Goal: Task Accomplishment & Management: Use online tool/utility

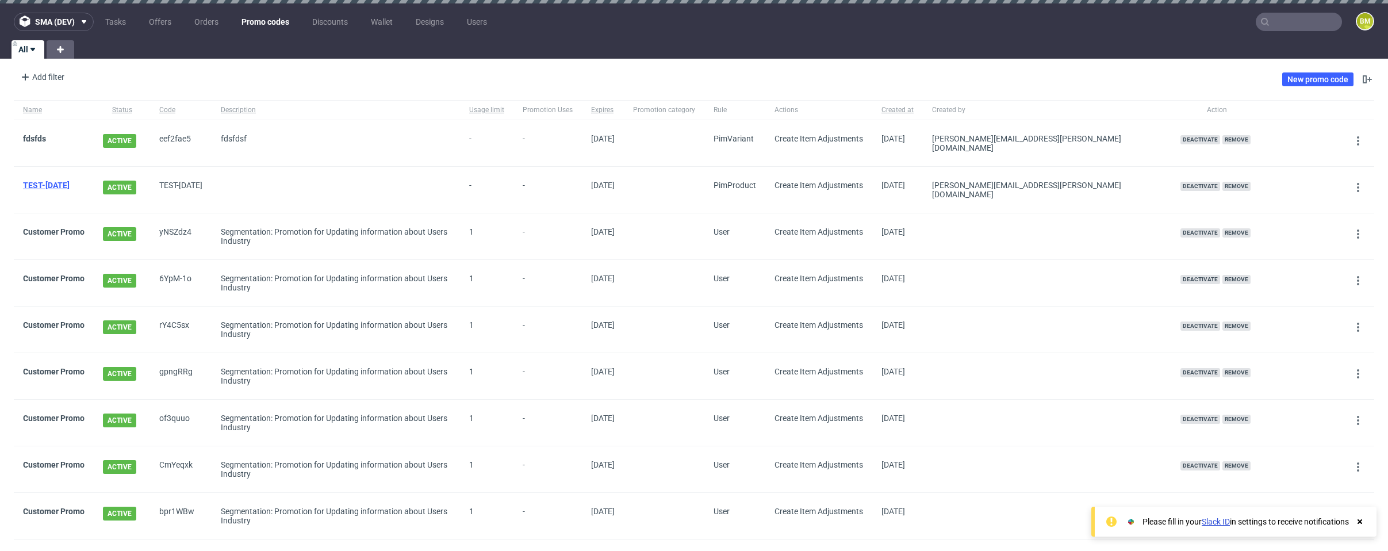
click at [43, 183] on link "TEST-[DATE]" at bounding box center [46, 185] width 47 height 9
click at [1354, 143] on icon at bounding box center [1358, 140] width 9 height 9
click at [37, 140] on link "fdsfds" at bounding box center [34, 138] width 23 height 9
click at [1290, 78] on link "New promo code" at bounding box center [1318, 79] width 71 height 14
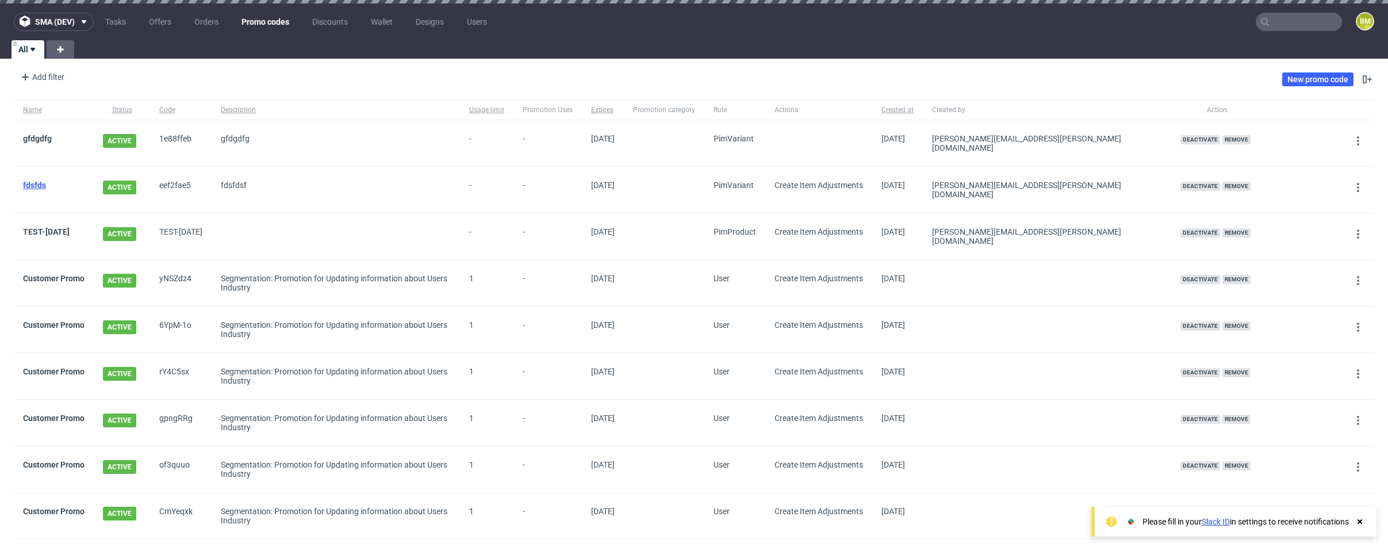
click at [36, 181] on link "fdsfds" at bounding box center [34, 185] width 23 height 9
click at [35, 184] on link "fdsfds" at bounding box center [34, 185] width 23 height 9
click at [51, 227] on link "TEST-[DATE]" at bounding box center [46, 231] width 47 height 9
click at [37, 181] on link "fdsfds" at bounding box center [34, 185] width 23 height 9
